Goal: Transaction & Acquisition: Book appointment/travel/reservation

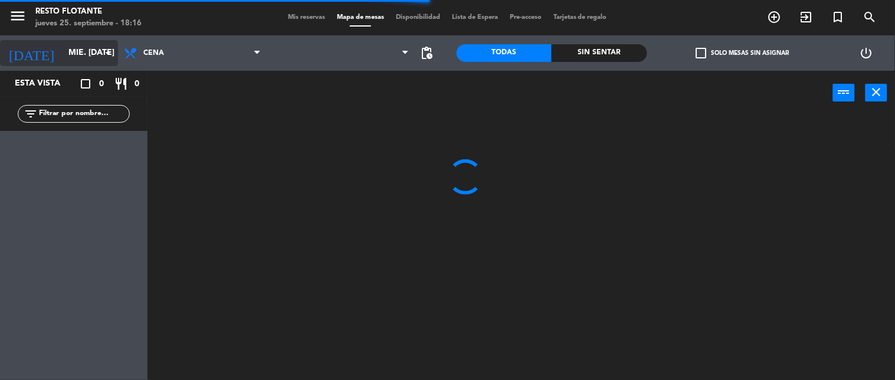
click at [109, 50] on icon "arrow_drop_down" at bounding box center [108, 53] width 14 height 14
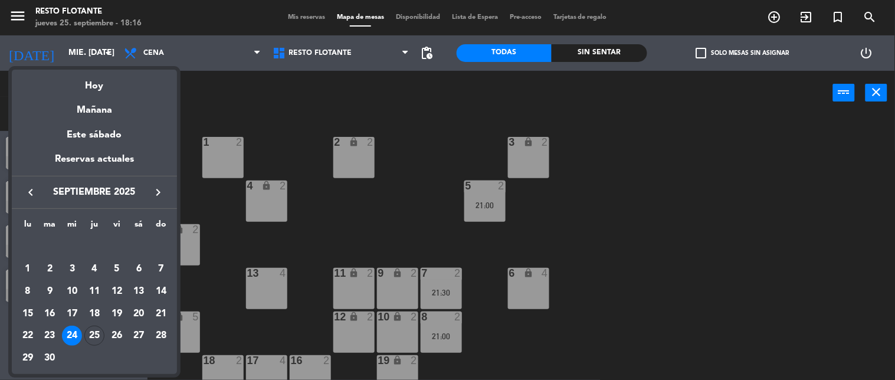
click at [93, 334] on div "25" at bounding box center [94, 336] width 20 height 20
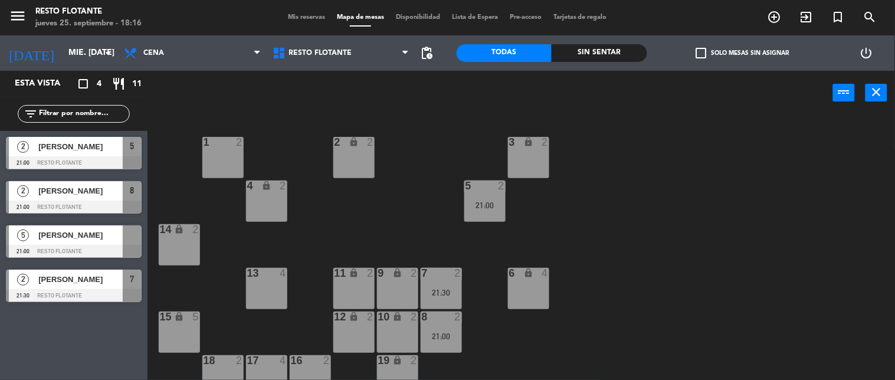
type input "[DEMOGRAPHIC_DATA] [DATE]"
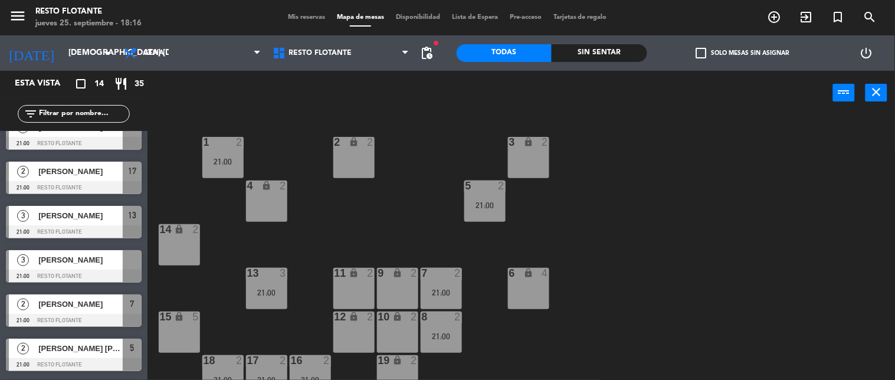
scroll to position [372, 0]
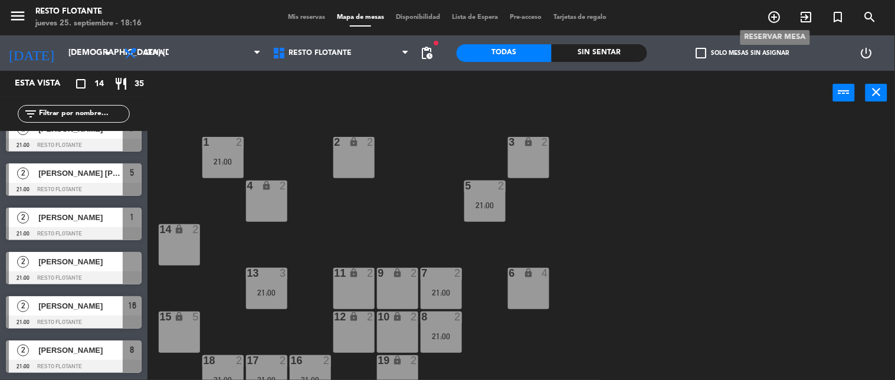
click at [774, 15] on icon "add_circle_outline" at bounding box center [775, 17] width 14 height 14
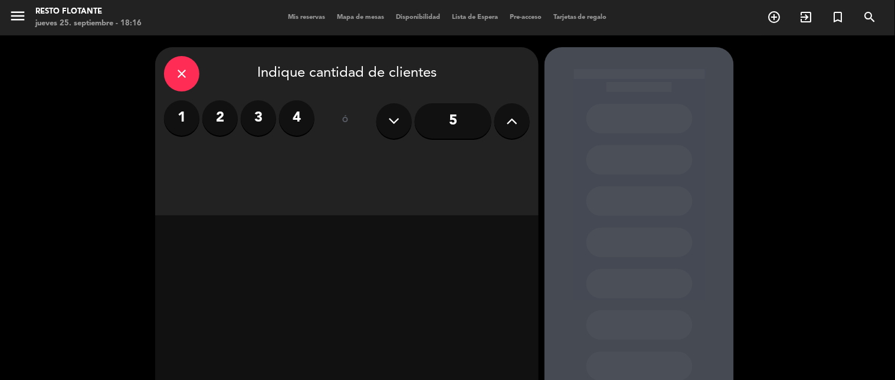
click at [507, 126] on icon at bounding box center [512, 121] width 11 height 18
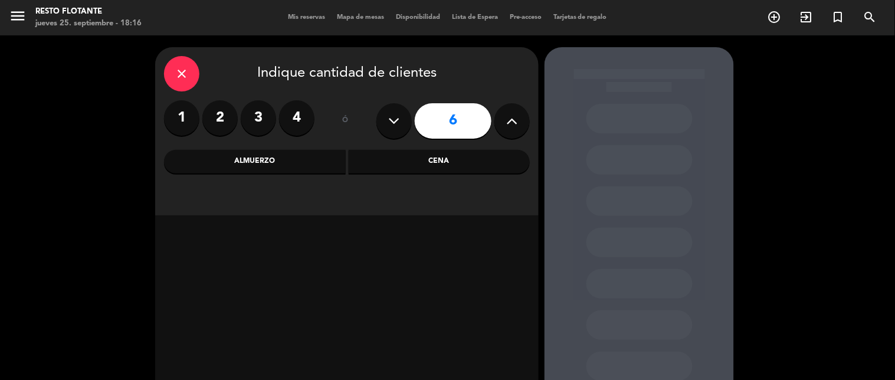
click at [507, 126] on icon at bounding box center [512, 121] width 11 height 18
type input "7"
click at [260, 113] on label "3" at bounding box center [258, 117] width 35 height 35
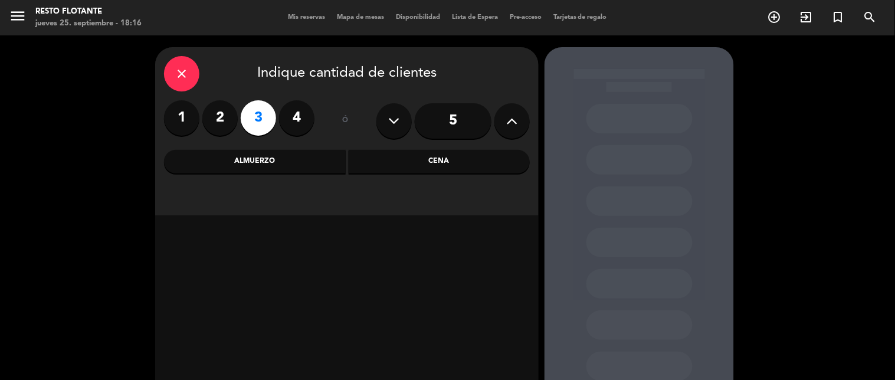
click at [469, 158] on div "Cena" at bounding box center [440, 162] width 182 height 24
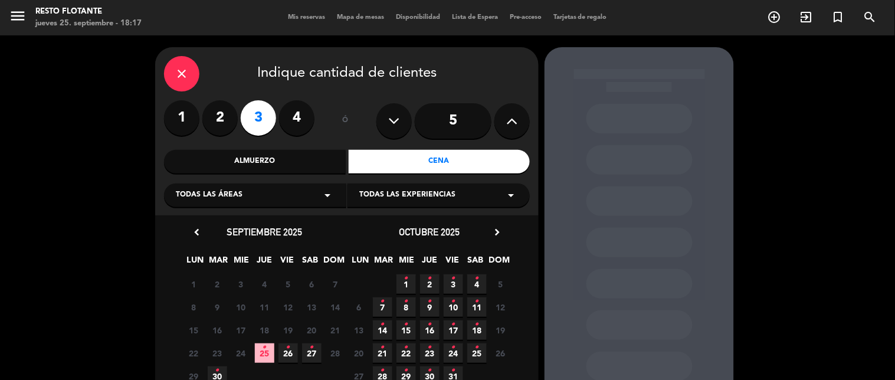
click at [266, 354] on span "25 •" at bounding box center [264, 352] width 19 height 19
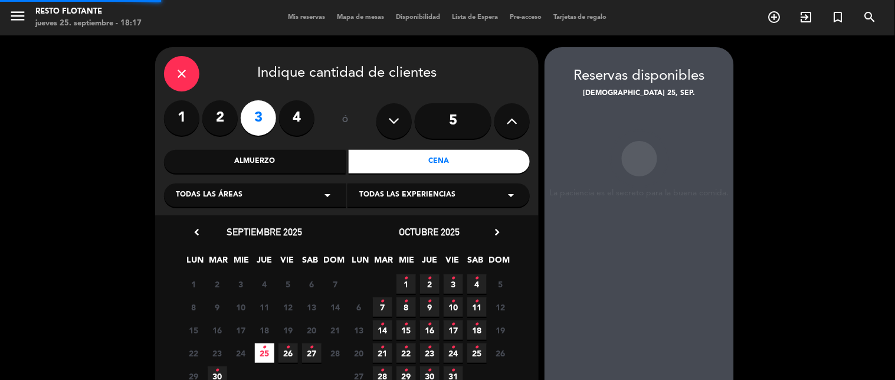
scroll to position [47, 0]
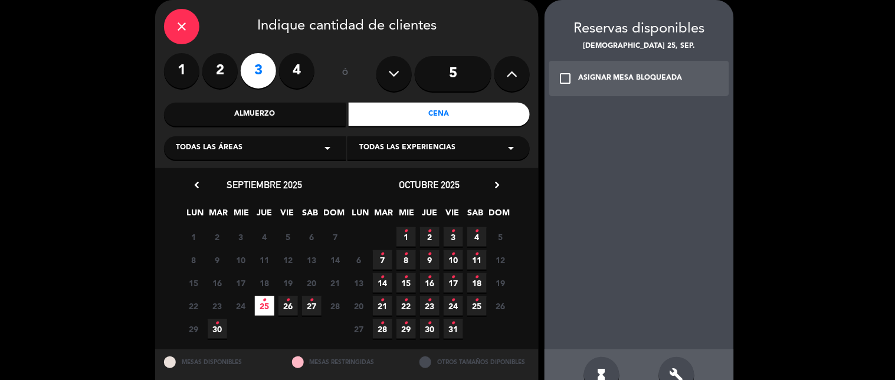
click at [667, 366] on div "build" at bounding box center [676, 374] width 35 height 35
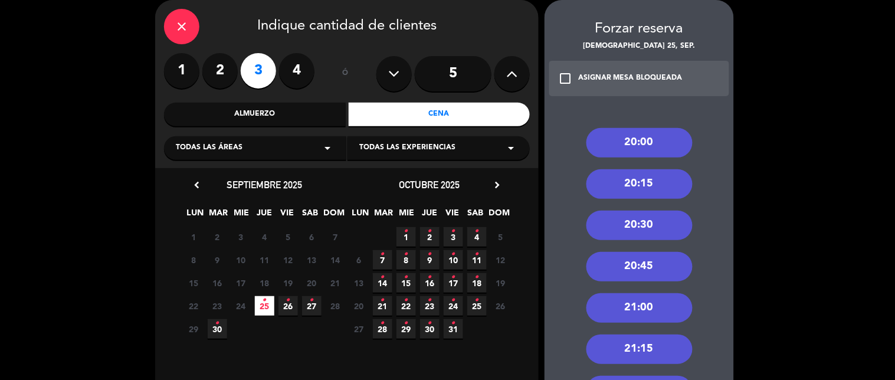
click at [614, 307] on div "21:00" at bounding box center [639, 308] width 106 height 30
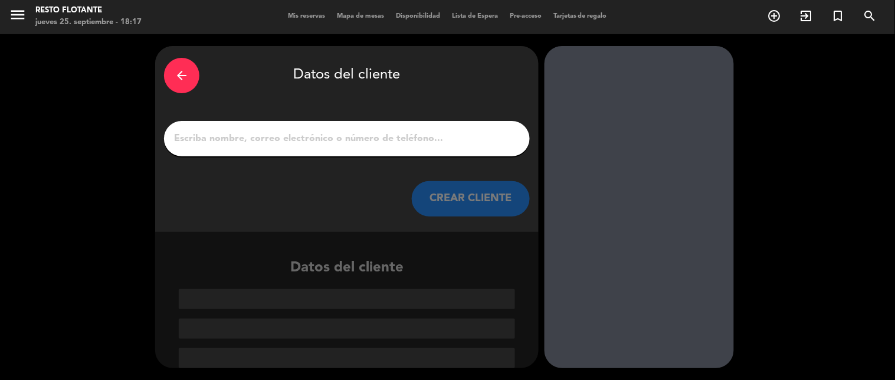
scroll to position [1, 0]
click at [451, 145] on input "1" at bounding box center [347, 138] width 348 height 17
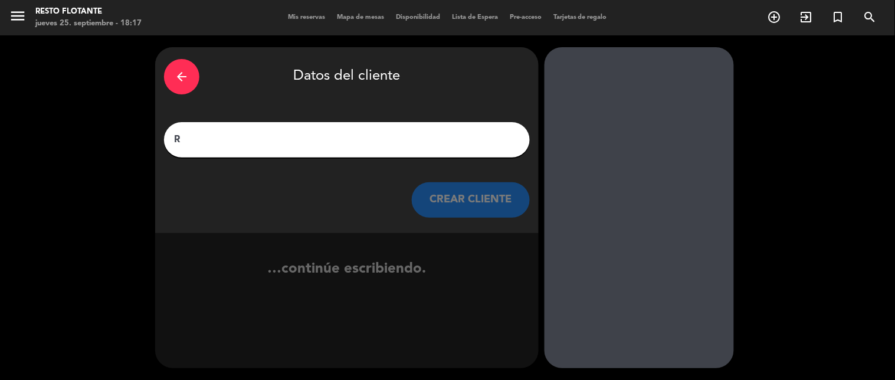
scroll to position [0, 0]
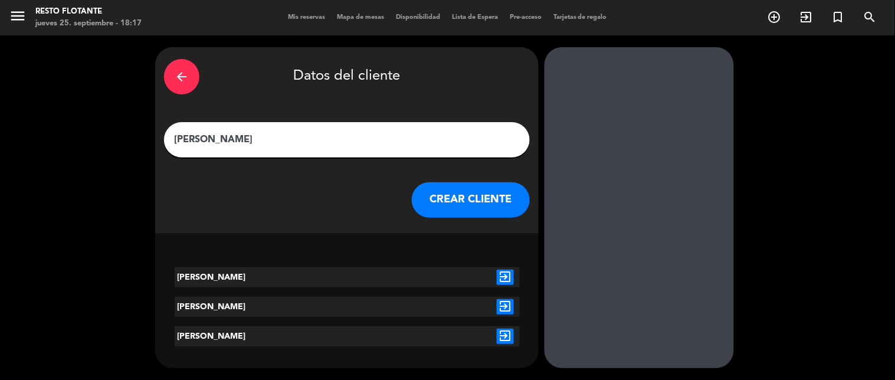
type input "[PERSON_NAME]"
click at [477, 207] on button "CREAR CLIENTE" at bounding box center [471, 199] width 118 height 35
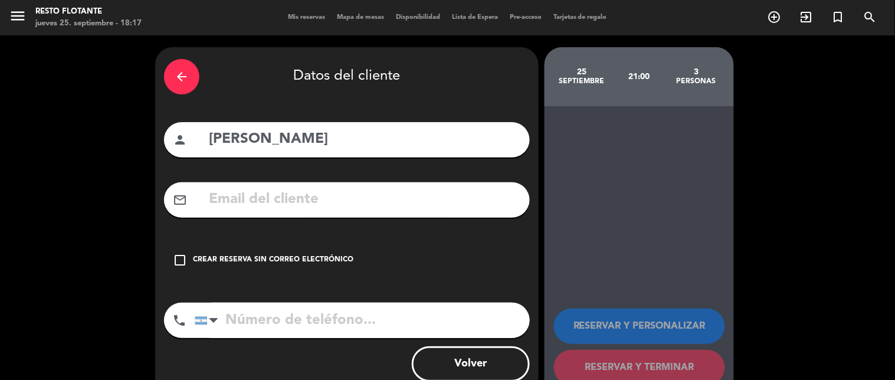
click at [341, 257] on div "Crear reserva sin correo electrónico" at bounding box center [273, 260] width 160 height 12
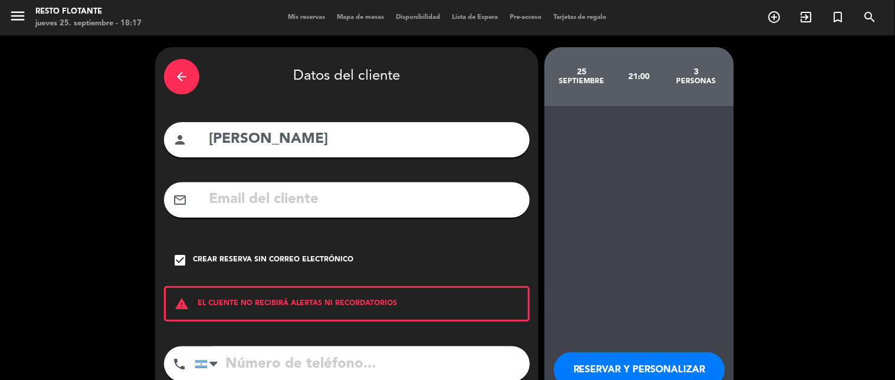
scroll to position [74, 0]
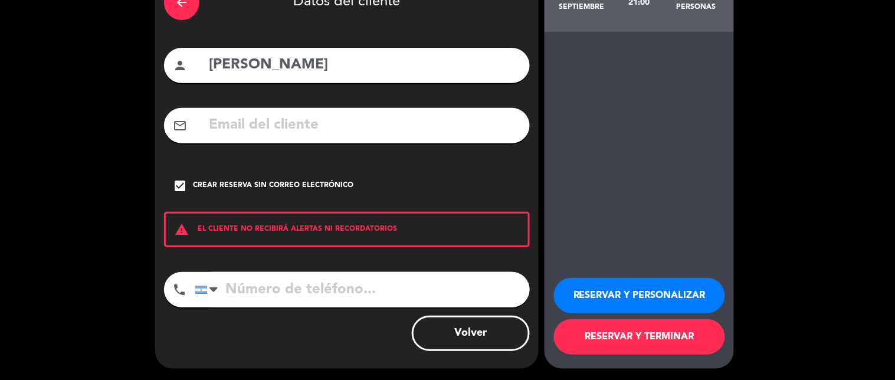
click at [645, 335] on button "RESERVAR Y TERMINAR" at bounding box center [639, 336] width 171 height 35
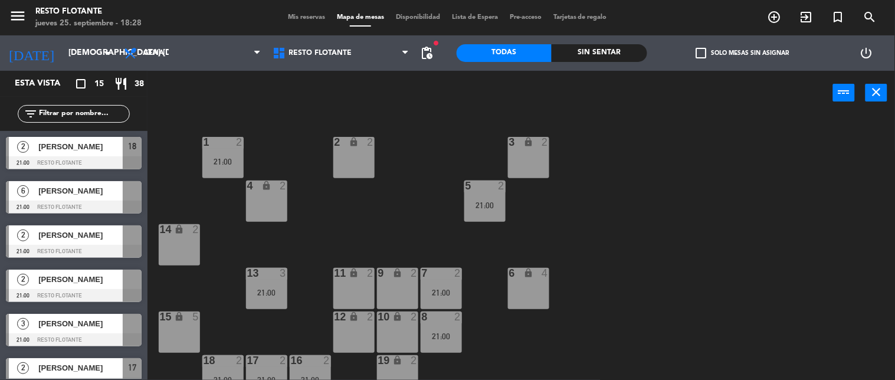
click at [290, 11] on div "menu Resto Flotante jueves 25. septiembre - 18:28 Mis reservas Mapa de mesas Di…" at bounding box center [447, 17] width 895 height 35
click at [291, 18] on span "Mis reservas" at bounding box center [306, 17] width 49 height 6
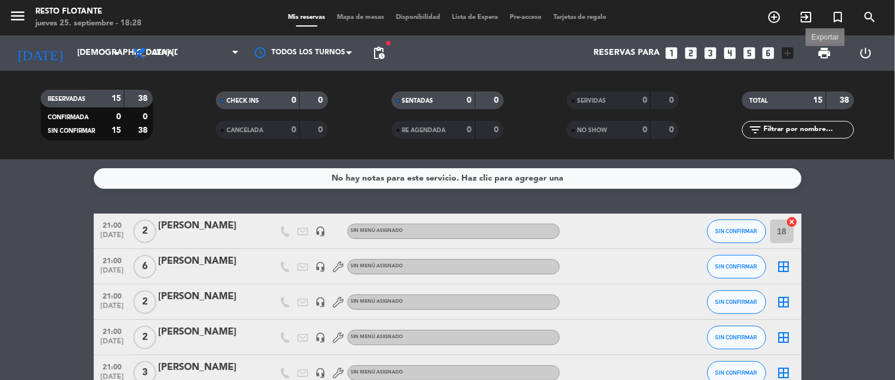
click at [827, 50] on span "print" at bounding box center [825, 53] width 14 height 14
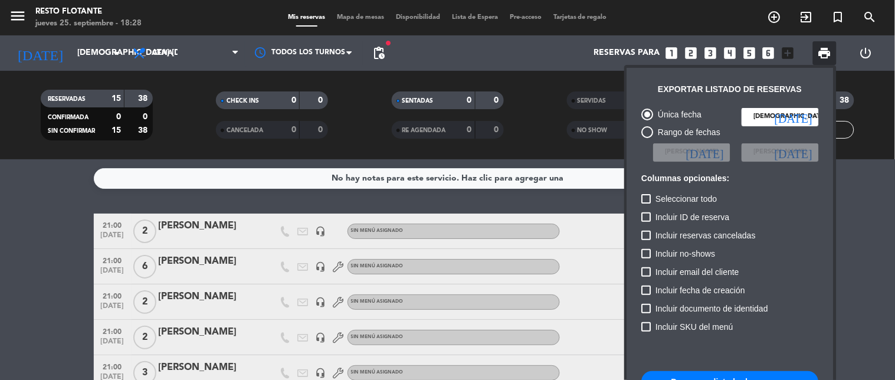
scroll to position [71, 0]
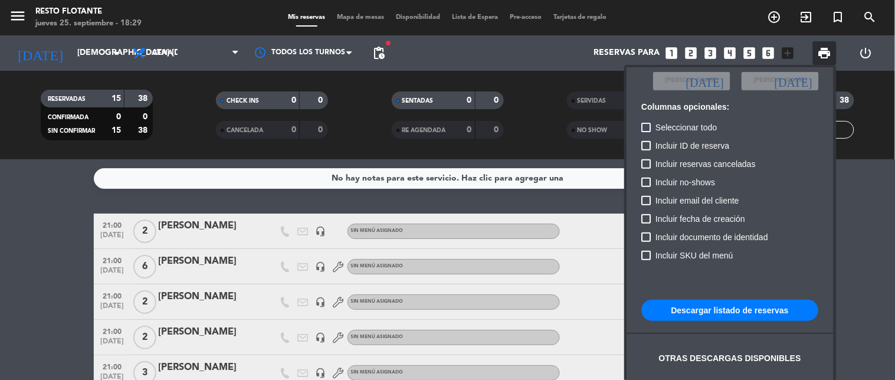
click at [650, 126] on div at bounding box center [646, 127] width 9 height 9
click at [647, 132] on input "Seleccionar todo" at bounding box center [646, 132] width 1 height 1
checkbox input "true"
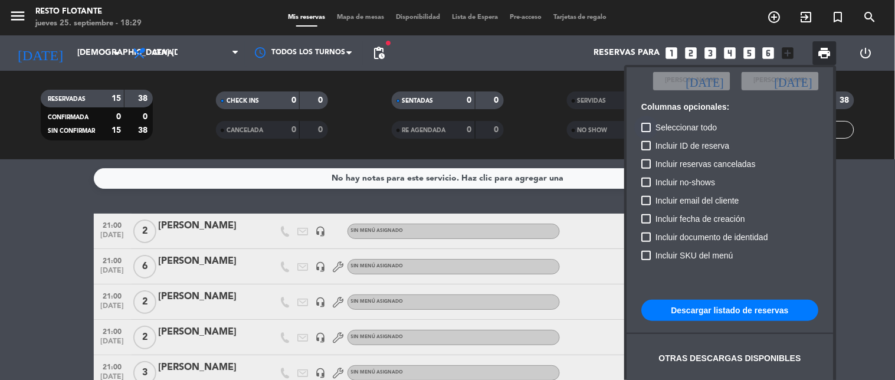
checkbox input "true"
click at [645, 252] on div at bounding box center [646, 255] width 9 height 9
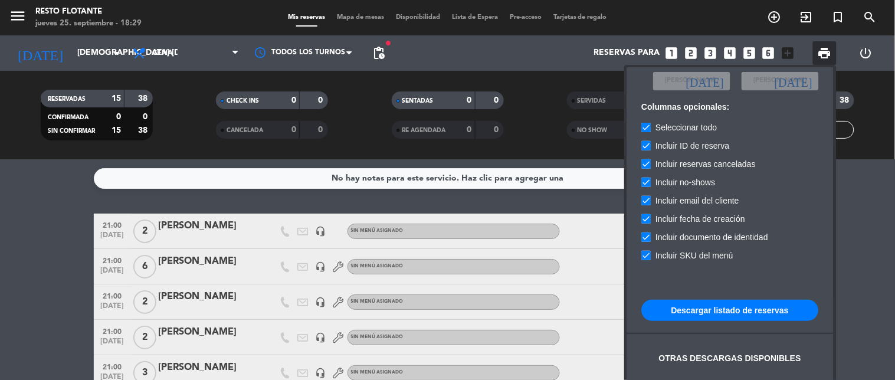
click at [646, 260] on input "Incluir SKU del menú" at bounding box center [646, 260] width 1 height 1
checkbox input "false"
click at [652, 220] on label "Incluir fecha de creación" at bounding box center [694, 219] width 104 height 14
click at [647, 224] on input "Incluir fecha de creación" at bounding box center [646, 224] width 1 height 1
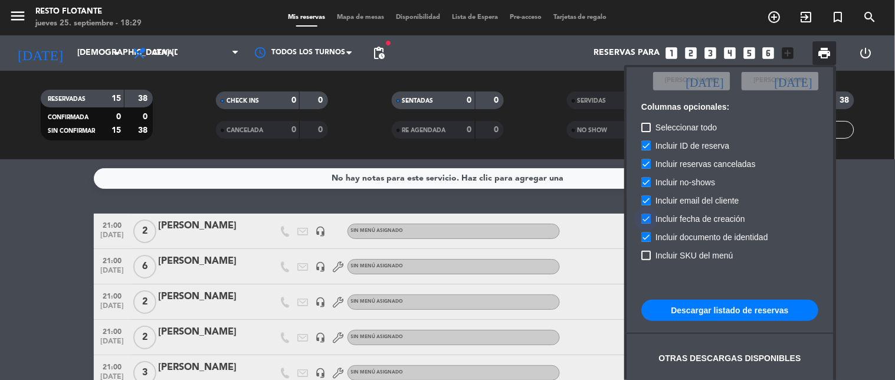
checkbox input "false"
click at [651, 199] on div at bounding box center [646, 200] width 9 height 9
click at [647, 205] on input "Incluir email del cliente" at bounding box center [646, 205] width 1 height 1
checkbox input "false"
click at [649, 180] on div at bounding box center [646, 182] width 9 height 9
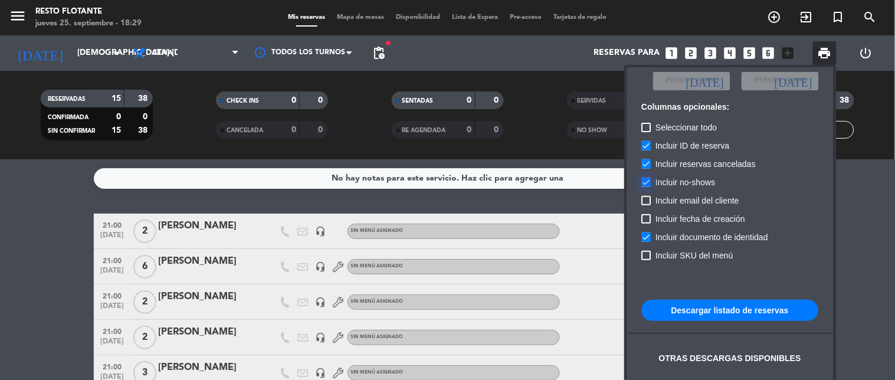
click at [647, 187] on input "Incluir no-shows" at bounding box center [646, 187] width 1 height 1
checkbox input "false"
click at [644, 159] on div at bounding box center [646, 163] width 9 height 9
click at [646, 169] on input "Incluir reservas canceladas" at bounding box center [646, 169] width 1 height 1
checkbox input "false"
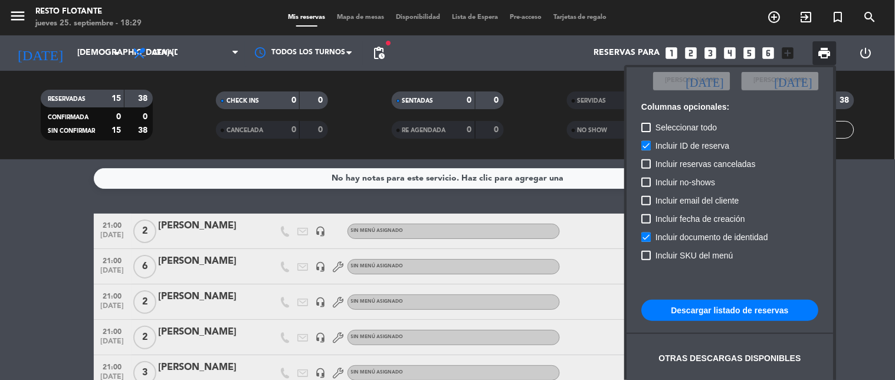
click at [729, 307] on button "Descargar listado de reservas" at bounding box center [730, 310] width 177 height 21
click at [644, 125] on div at bounding box center [646, 127] width 9 height 9
click at [646, 132] on input "Seleccionar todo" at bounding box center [646, 132] width 1 height 1
checkbox input "true"
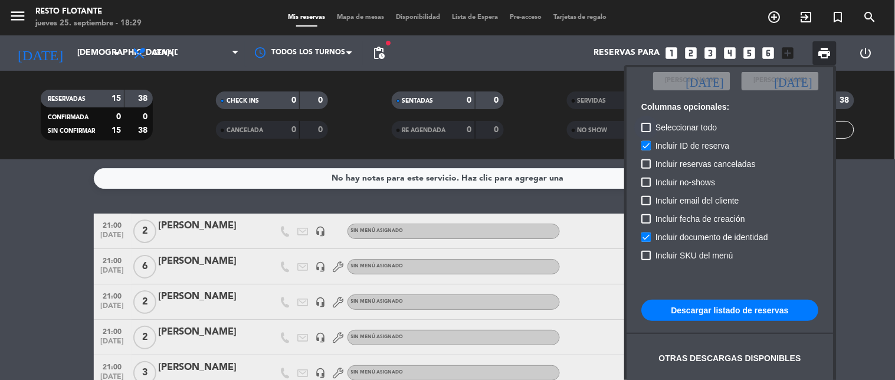
checkbox input "true"
click at [827, 50] on span "print" at bounding box center [825, 53] width 14 height 14
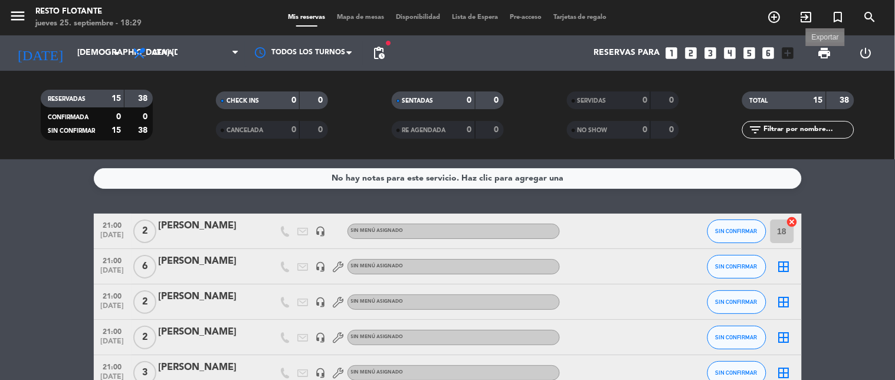
click at [824, 56] on span "print" at bounding box center [825, 53] width 14 height 14
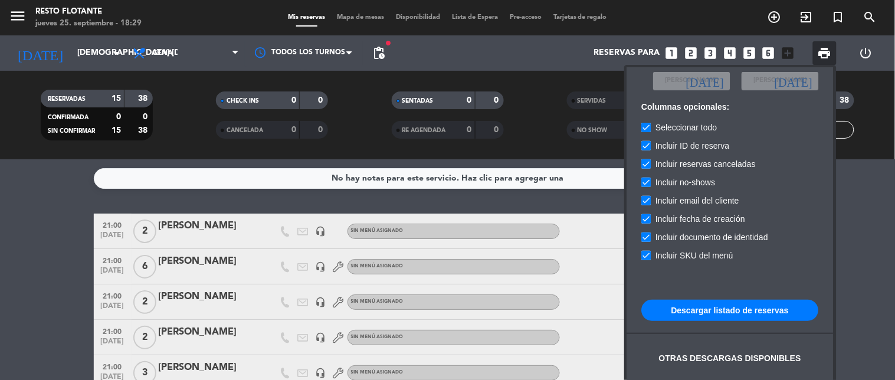
click at [745, 309] on button "Descargar listado de reservas" at bounding box center [730, 310] width 177 height 21
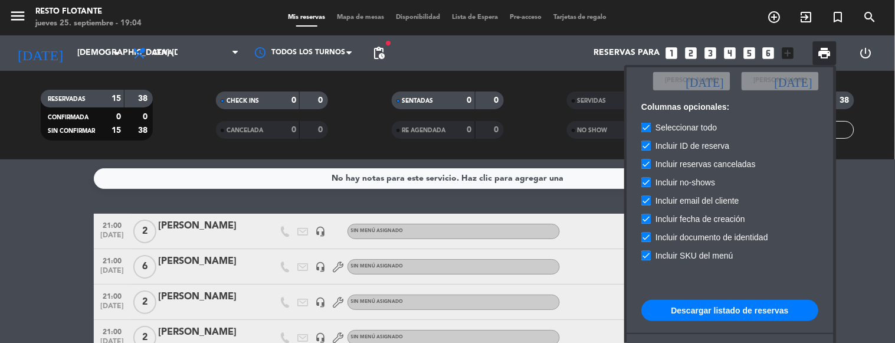
click at [117, 60] on div at bounding box center [447, 171] width 895 height 343
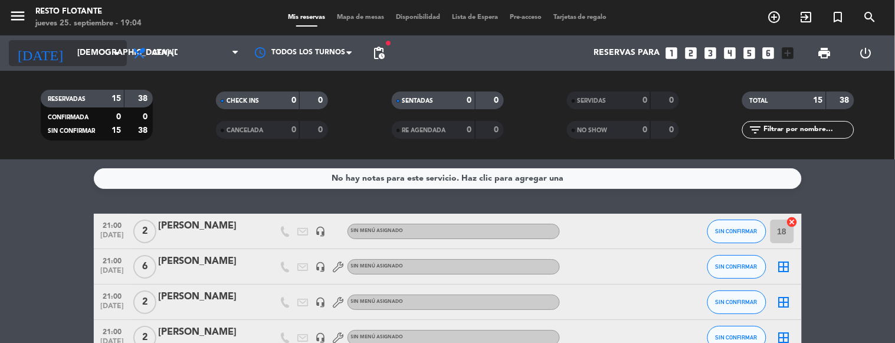
click at [117, 54] on icon "arrow_drop_down" at bounding box center [117, 53] width 14 height 14
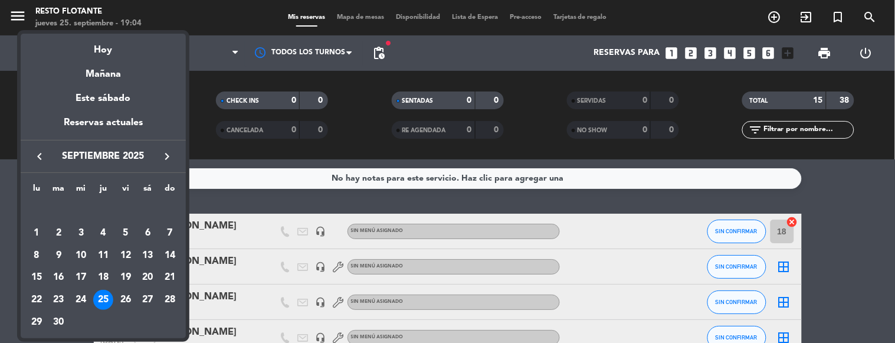
click at [174, 154] on button "keyboard_arrow_right" at bounding box center [166, 156] width 21 height 15
click at [84, 230] on div "1" at bounding box center [81, 233] width 20 height 20
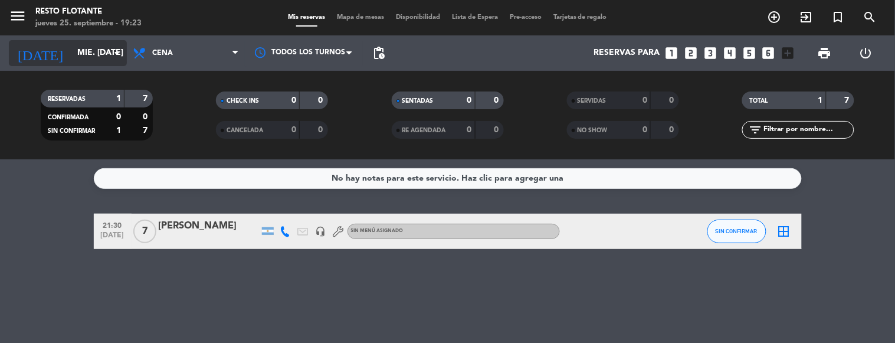
click at [119, 53] on icon "arrow_drop_down" at bounding box center [117, 53] width 14 height 14
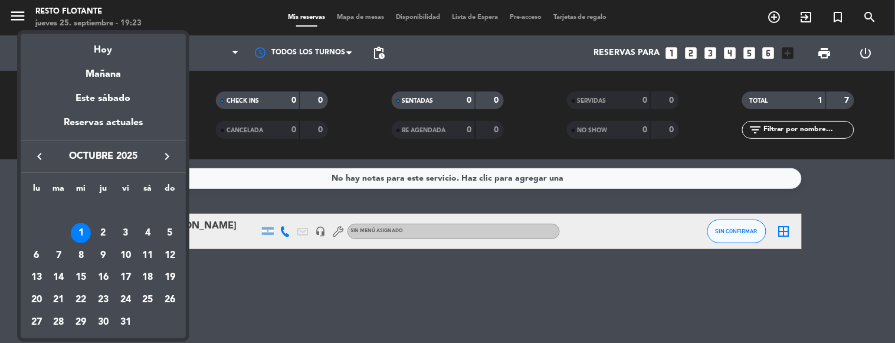
click at [41, 156] on icon "keyboard_arrow_left" at bounding box center [39, 156] width 14 height 14
click at [130, 298] on div "26" at bounding box center [126, 300] width 20 height 20
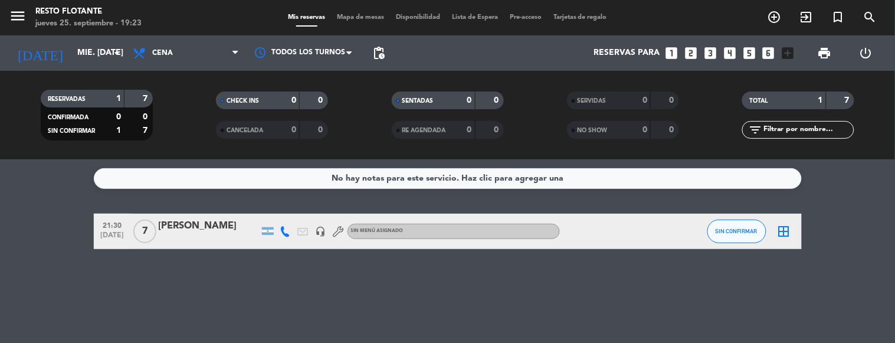
type input "vie. [DATE]"
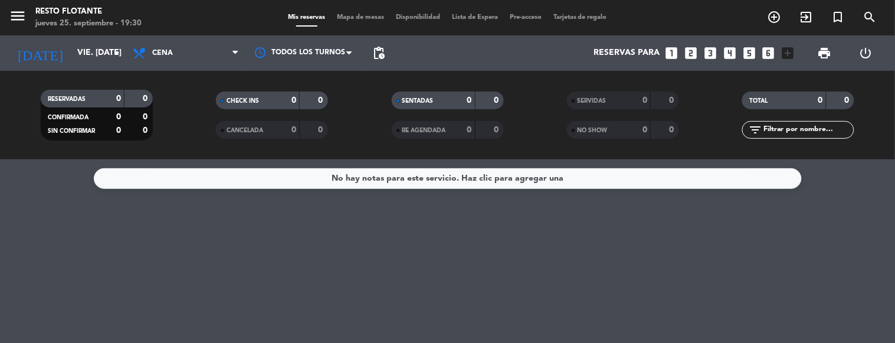
click at [689, 54] on icon "looks_two" at bounding box center [690, 52] width 15 height 15
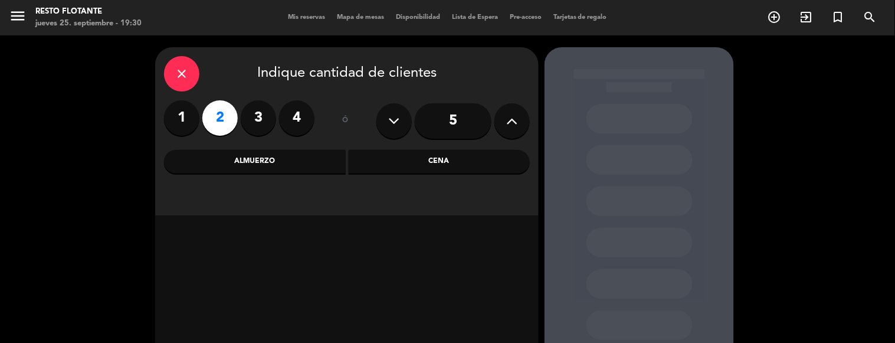
click at [434, 161] on div "Cena" at bounding box center [440, 162] width 182 height 24
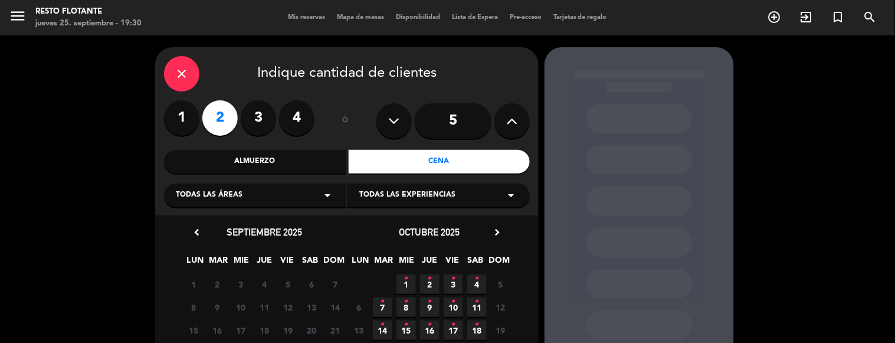
scroll to position [116, 0]
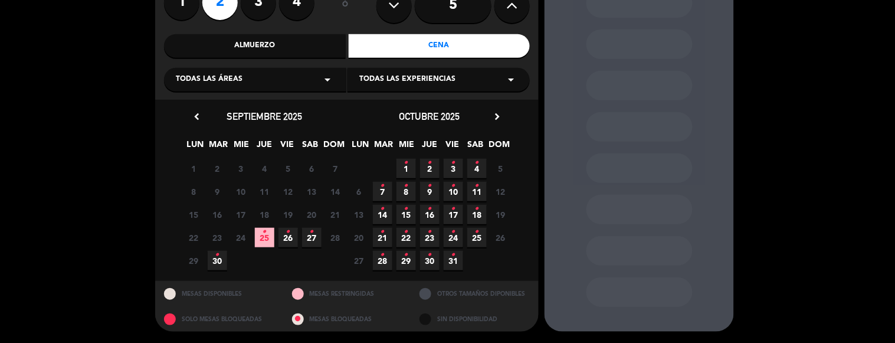
click at [286, 240] on icon "•" at bounding box center [288, 231] width 4 height 19
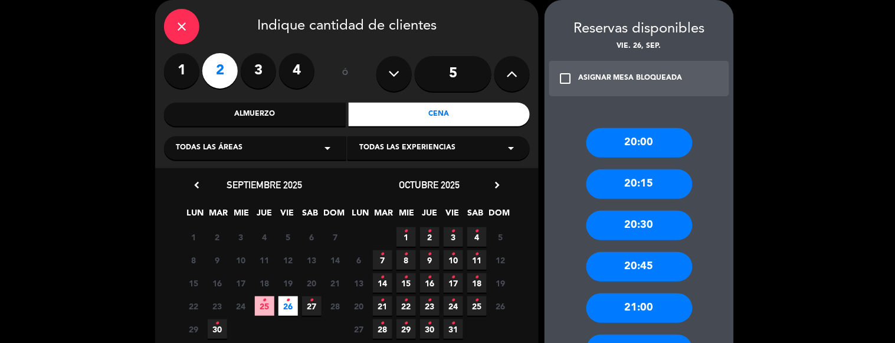
scroll to position [178, 0]
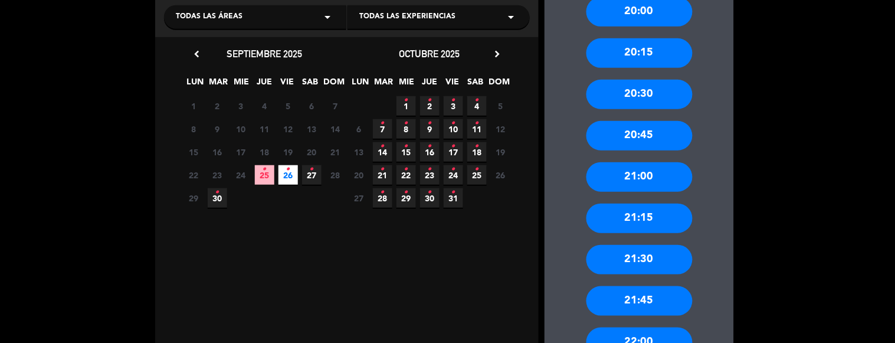
click at [640, 173] on div "21:00" at bounding box center [639, 177] width 106 height 30
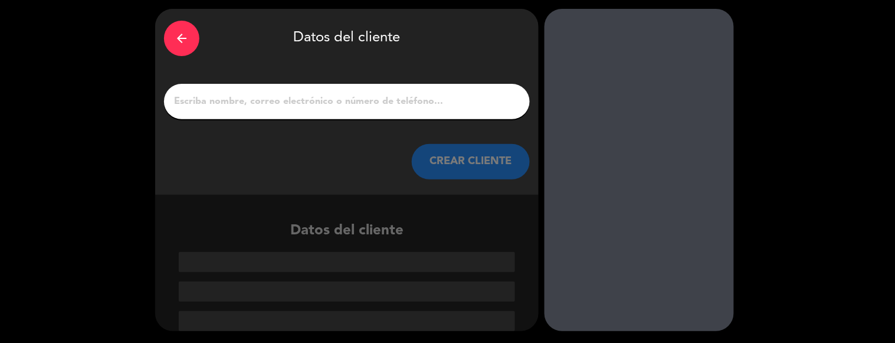
scroll to position [38, 0]
click at [403, 102] on input "1" at bounding box center [347, 101] width 348 height 17
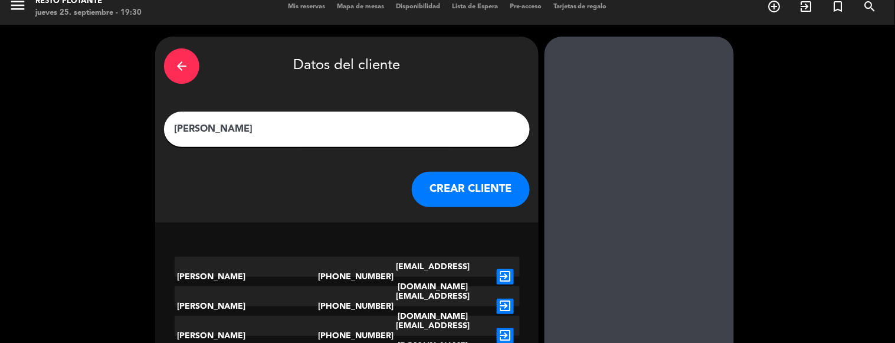
scroll to position [11, 0]
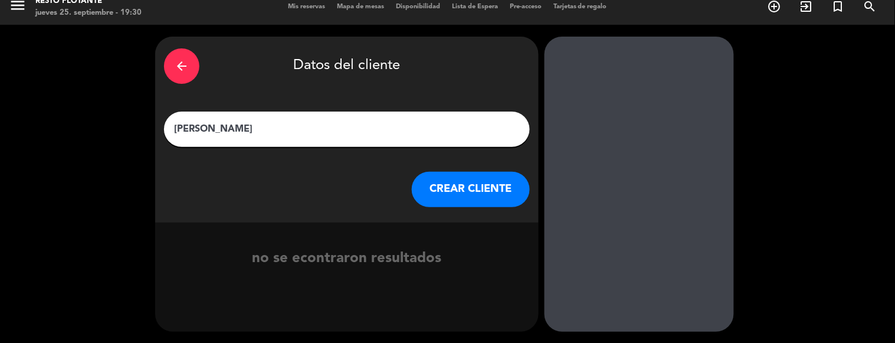
click at [217, 127] on input "[PERSON_NAME]" at bounding box center [347, 129] width 348 height 17
type input "[PERSON_NAME]"
click at [447, 184] on button "CREAR CLIENTE" at bounding box center [471, 189] width 118 height 35
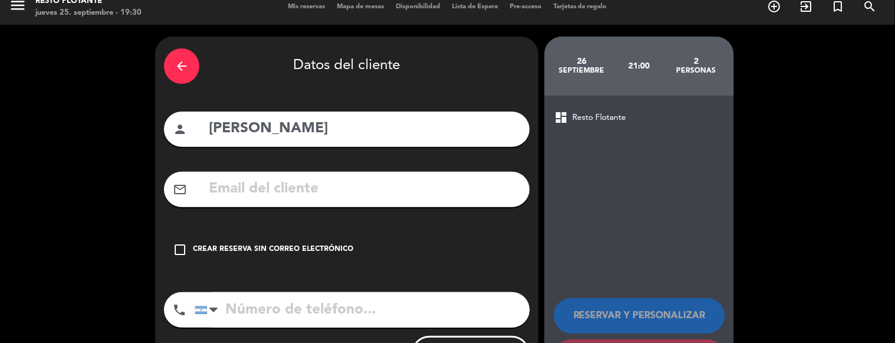
click at [316, 251] on div "Crear reserva sin correo electrónico" at bounding box center [273, 250] width 160 height 12
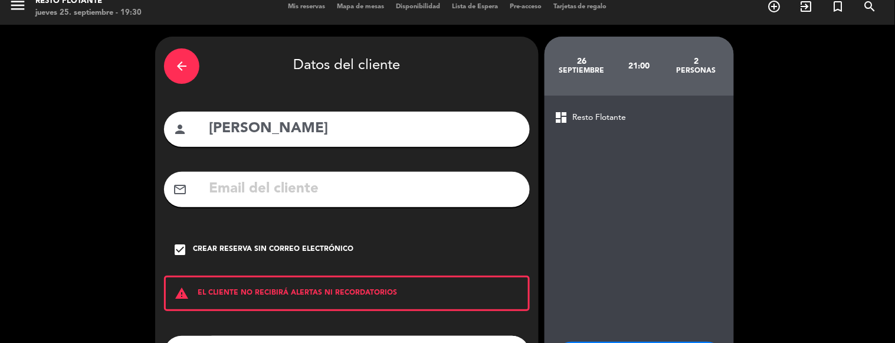
scroll to position [112, 0]
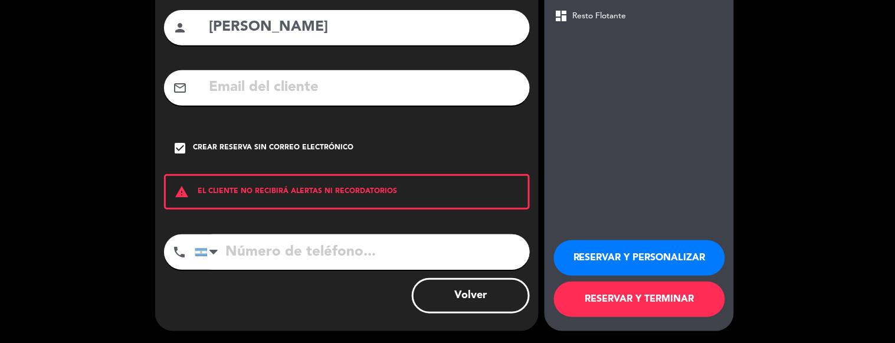
click at [622, 302] on button "RESERVAR Y TERMINAR" at bounding box center [639, 298] width 171 height 35
